Goal: Task Accomplishment & Management: Complete application form

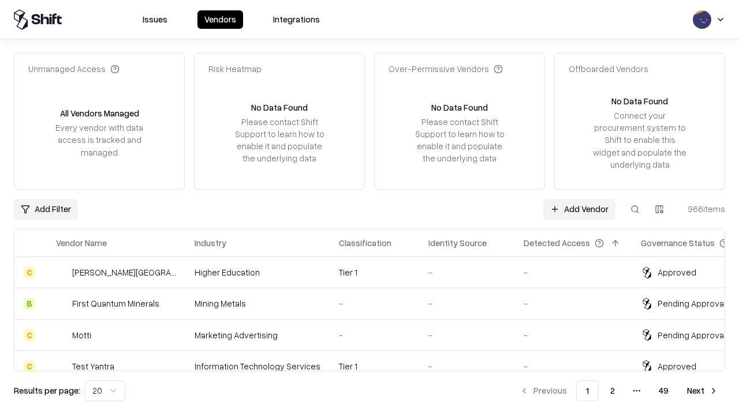
click at [579, 209] on link "Add Vendor" at bounding box center [579, 209] width 72 height 21
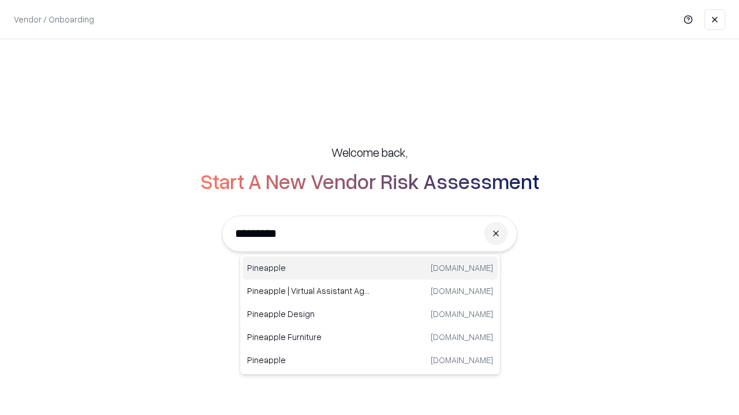
click at [370, 268] on div "Pineapple pineappleenergy.com" at bounding box center [369, 268] width 255 height 23
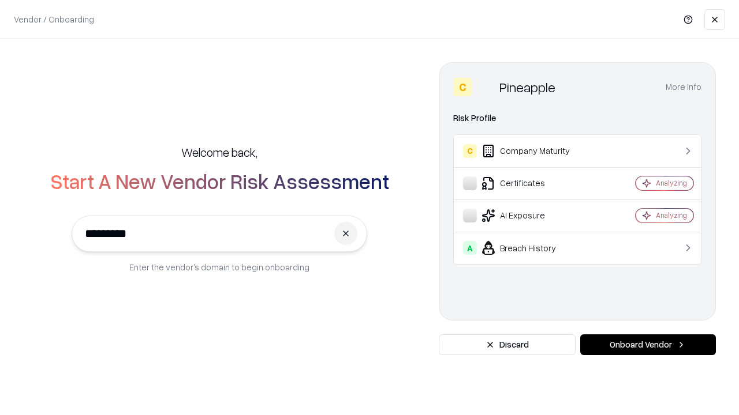
type input "*********"
click at [647, 345] on button "Onboard Vendor" at bounding box center [648, 345] width 136 height 21
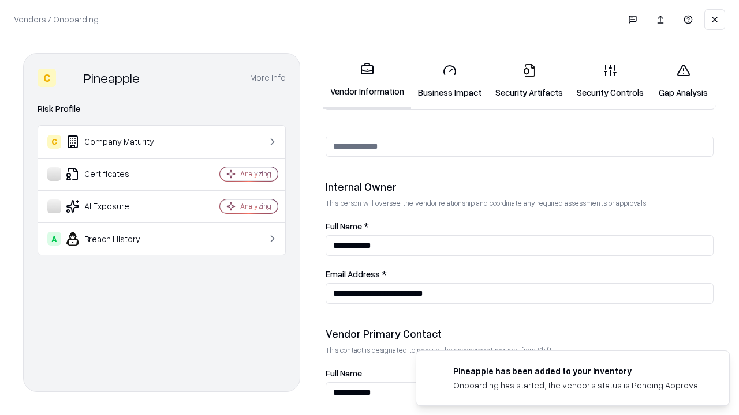
scroll to position [598, 0]
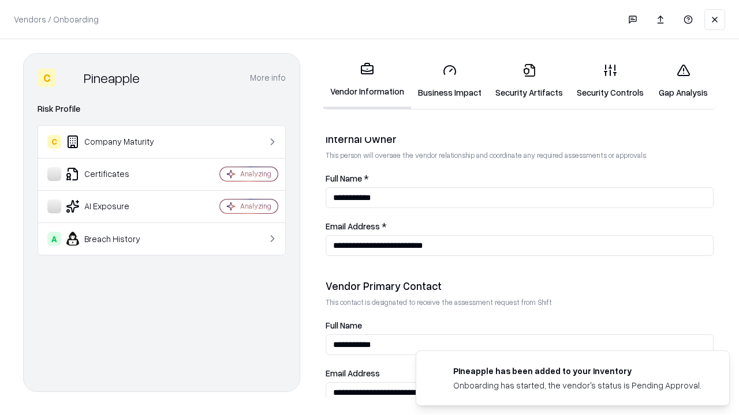
click at [529, 81] on link "Security Artifacts" at bounding box center [528, 81] width 81 height 54
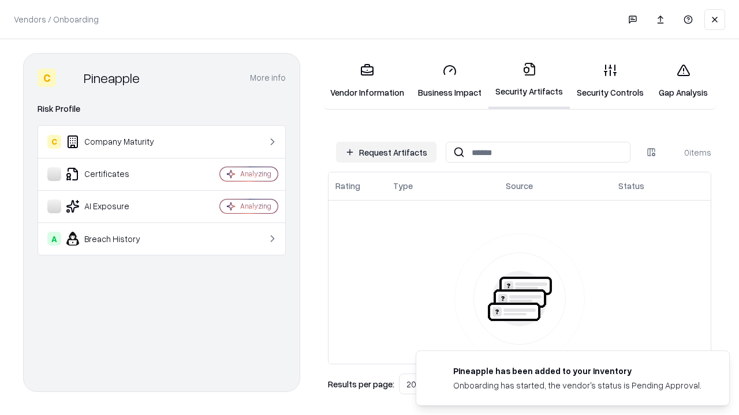
click at [386, 152] on button "Request Artifacts" at bounding box center [386, 152] width 100 height 21
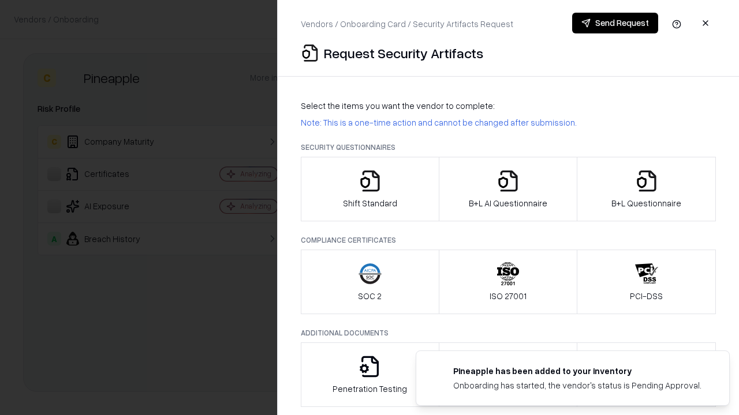
click at [646, 189] on icon "button" at bounding box center [646, 181] width 23 height 23
click at [507, 189] on icon "button" at bounding box center [507, 181] width 23 height 23
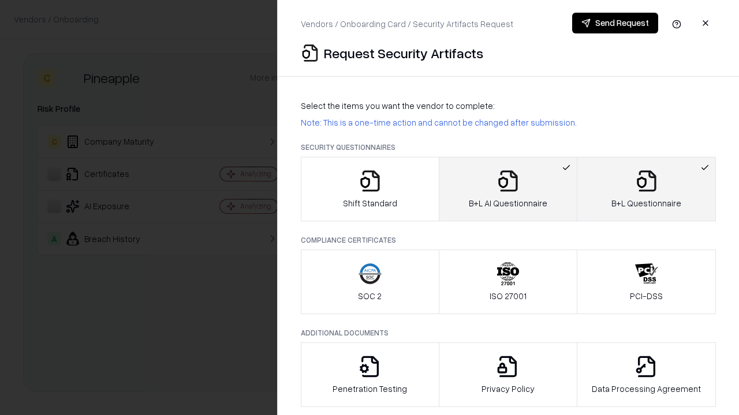
click at [614, 23] on button "Send Request" at bounding box center [615, 23] width 86 height 21
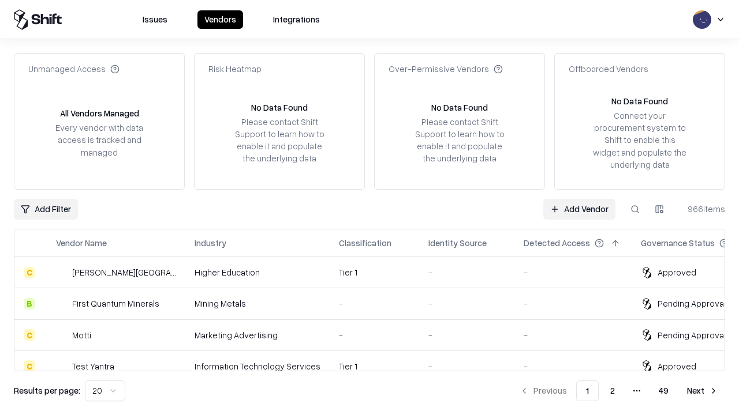
click at [635, 209] on button at bounding box center [634, 209] width 21 height 21
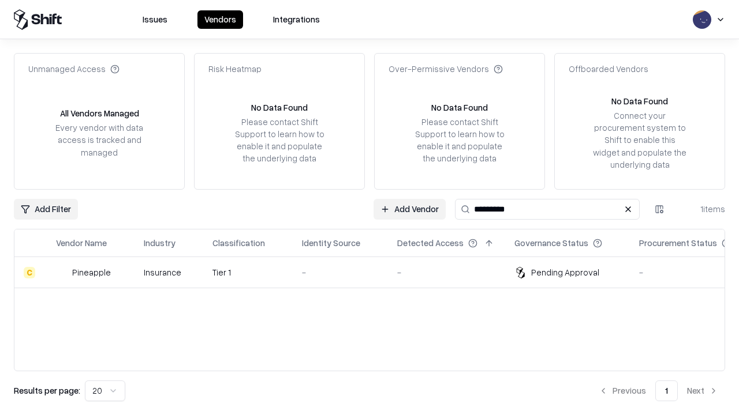
type input "*********"
click at [376, 272] on div "-" at bounding box center [340, 273] width 77 height 12
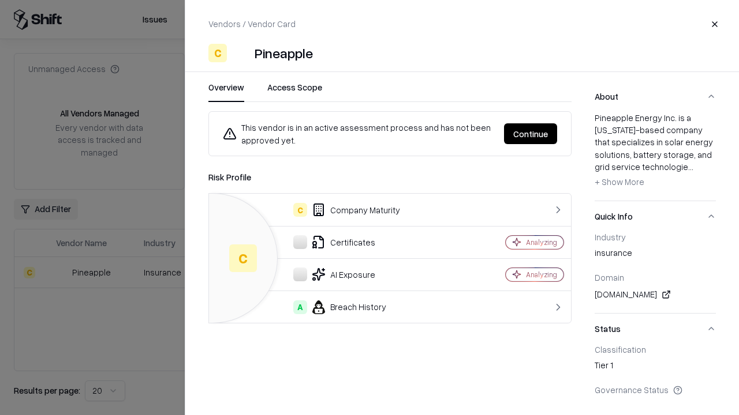
click at [530, 134] on button "Continue" at bounding box center [530, 133] width 53 height 21
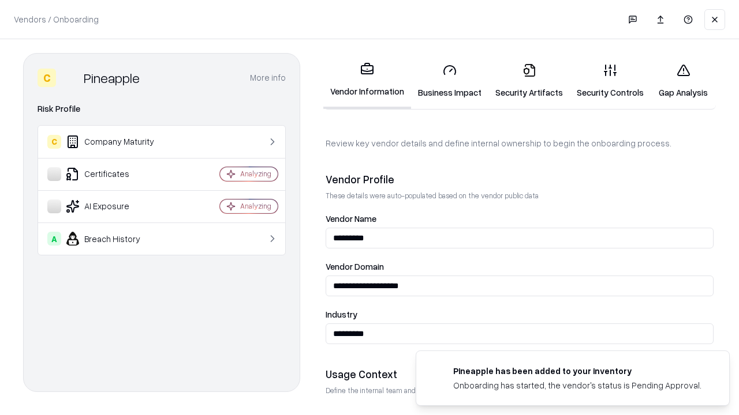
click at [529, 81] on link "Security Artifacts" at bounding box center [528, 81] width 81 height 54
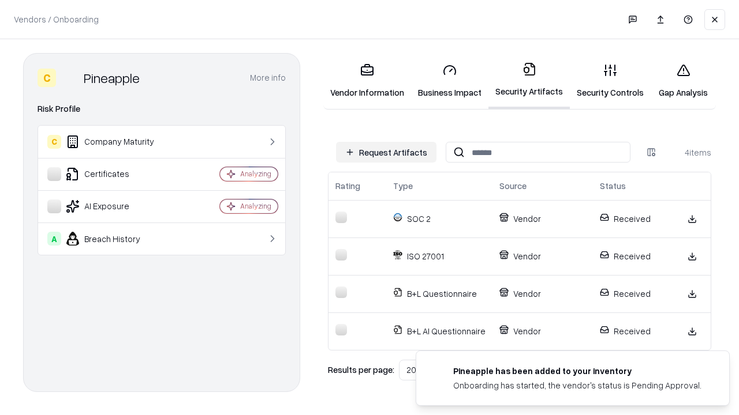
click at [683, 81] on link "Gap Analysis" at bounding box center [682, 81] width 65 height 54
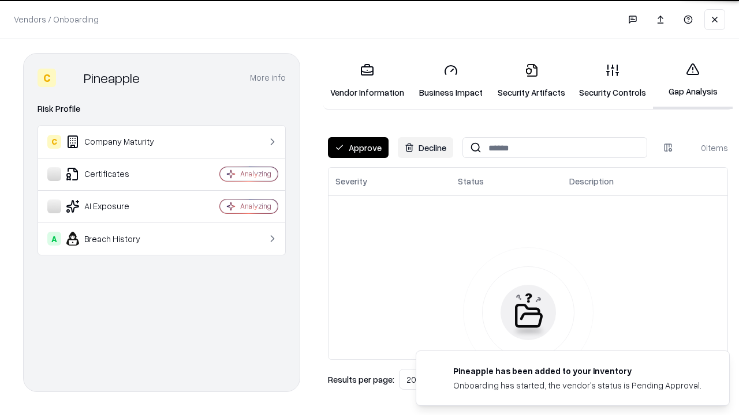
click at [358, 148] on button "Approve" at bounding box center [358, 147] width 61 height 21
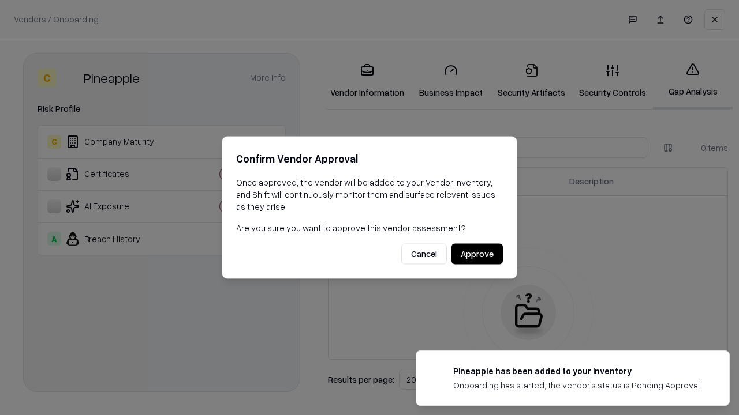
click at [477, 254] on button "Approve" at bounding box center [476, 254] width 51 height 21
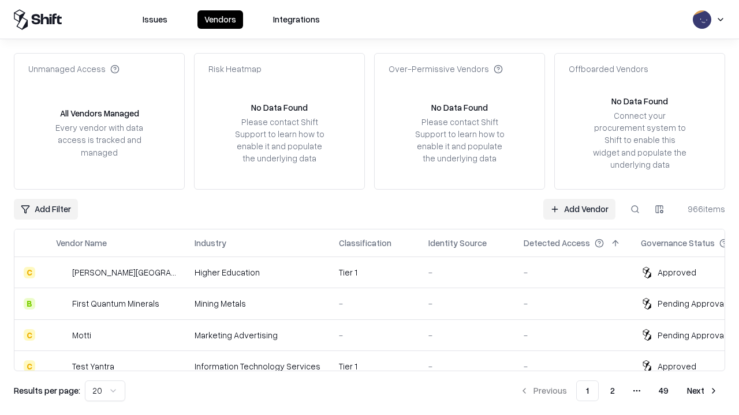
type input "*********"
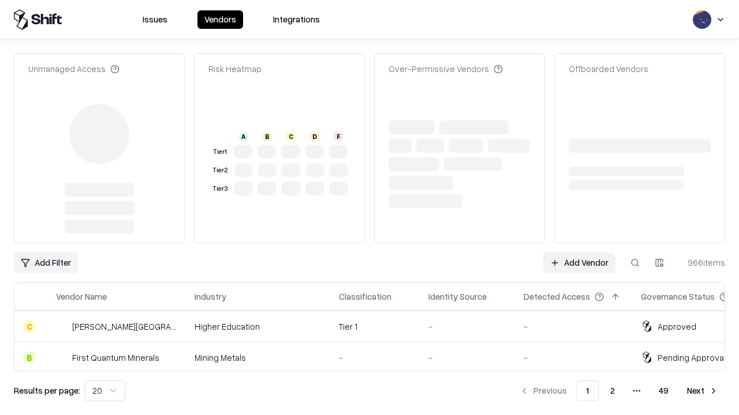
click at [579, 253] on link "Add Vendor" at bounding box center [579, 263] width 72 height 21
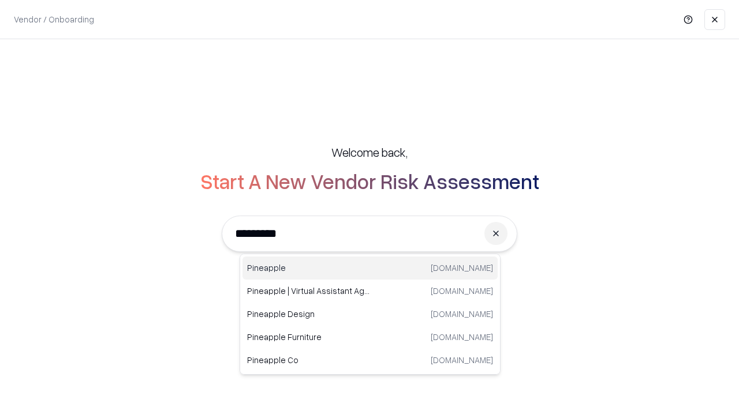
click at [370, 268] on div "Pineapple pineappleenergy.com" at bounding box center [369, 268] width 255 height 23
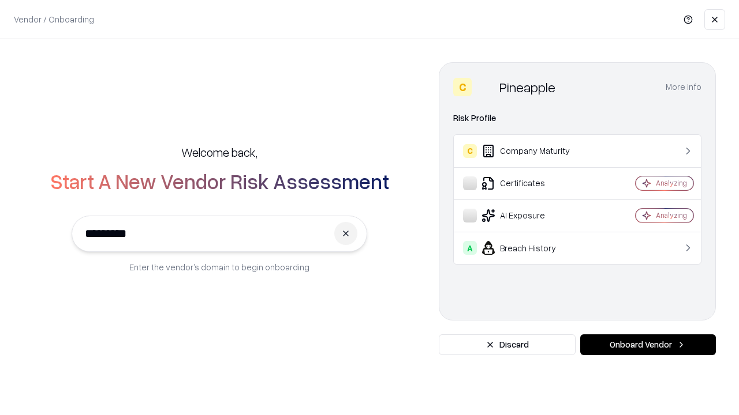
type input "*********"
click at [647, 345] on button "Onboard Vendor" at bounding box center [648, 345] width 136 height 21
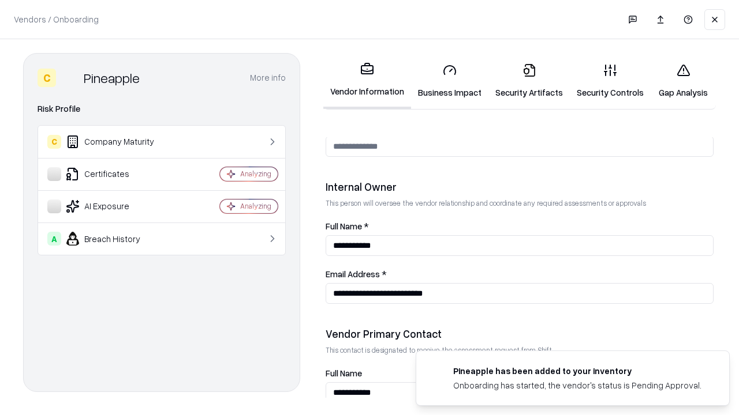
scroll to position [598, 0]
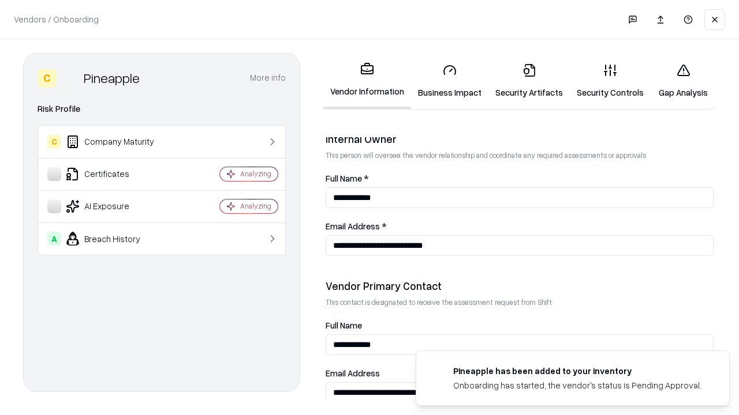
click at [683, 81] on link "Gap Analysis" at bounding box center [682, 81] width 65 height 54
